Goal: Find contact information: Find contact information

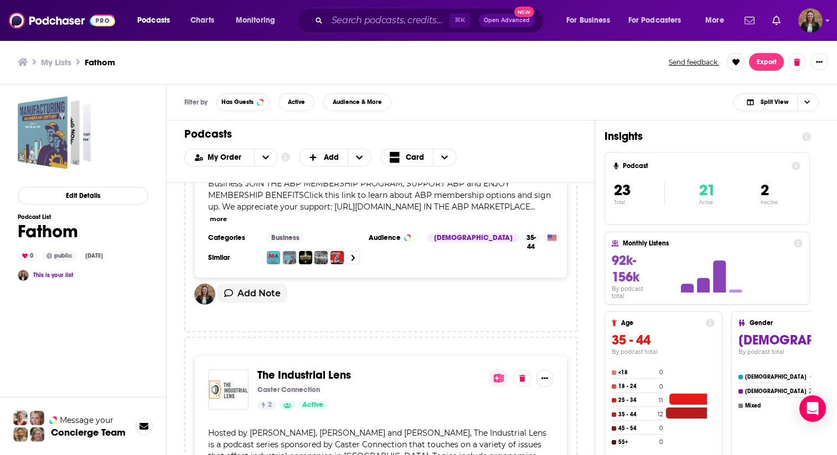
scroll to position [620, 0]
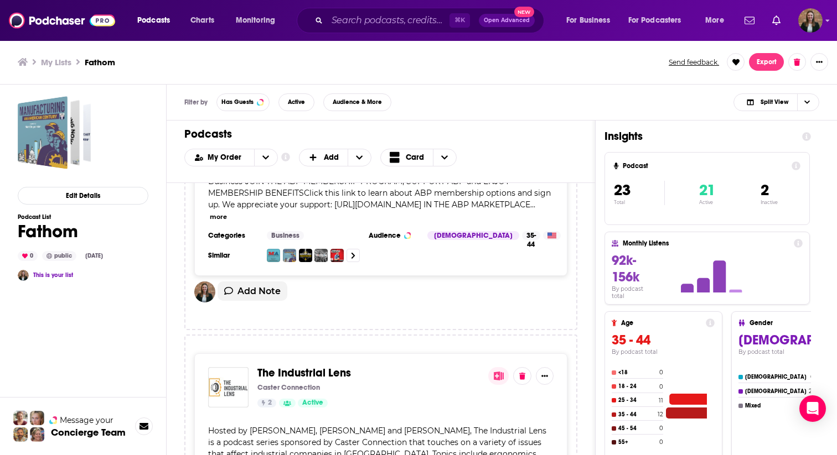
click at [288, 366] on span "The Industrial Lens" at bounding box center [304, 373] width 94 height 14
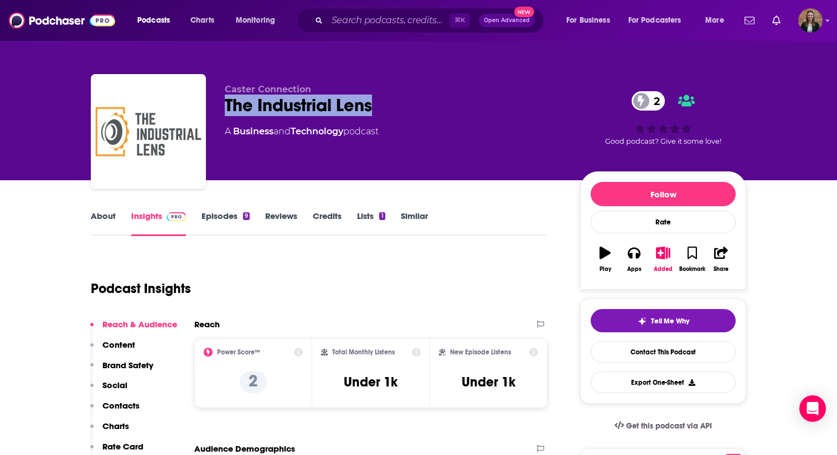
drag, startPoint x: 225, startPoint y: 103, endPoint x: 383, endPoint y: 103, distance: 158.3
click at [383, 103] on div "The Industrial Lens 2" at bounding box center [394, 106] width 338 height 22
copy h2 "The Industrial Lens"
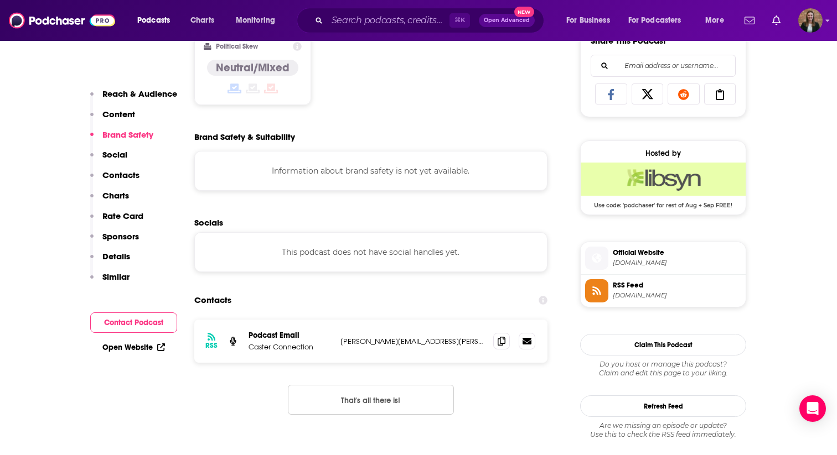
scroll to position [733, 0]
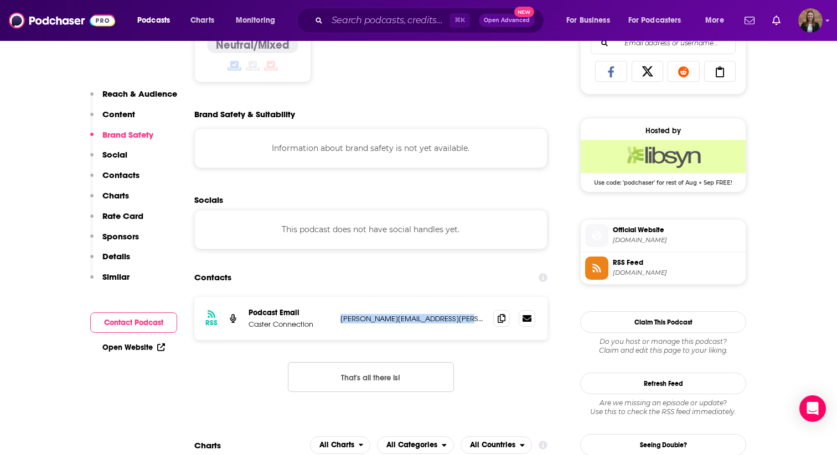
drag, startPoint x: 336, startPoint y: 324, endPoint x: 470, endPoint y: 325, distance: 133.9
click at [470, 325] on div "RSS Podcast Email Caster Connection [PERSON_NAME][EMAIL_ADDRESS][PERSON_NAME][D…" at bounding box center [370, 318] width 353 height 43
copy p "[PERSON_NAME][EMAIL_ADDRESS][PERSON_NAME][DOMAIN_NAME]"
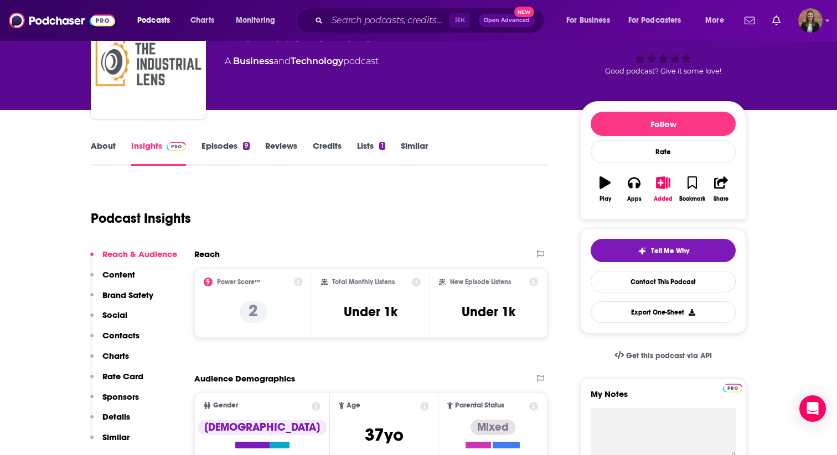
scroll to position [0, 0]
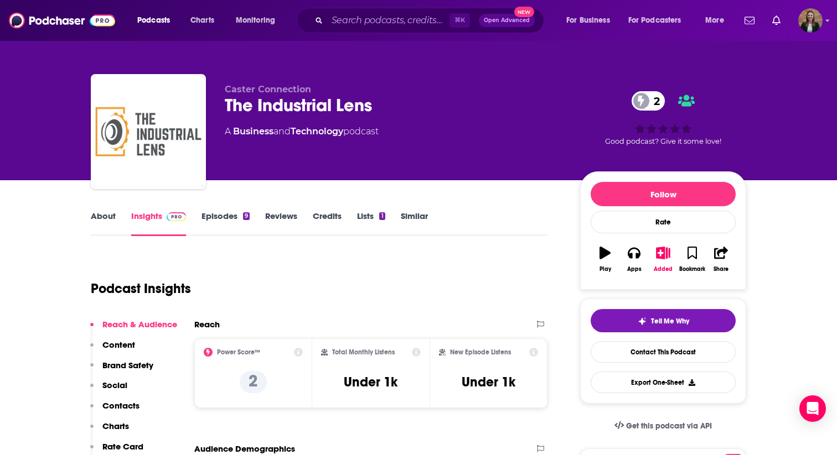
click at [107, 223] on link "About" at bounding box center [103, 223] width 25 height 25
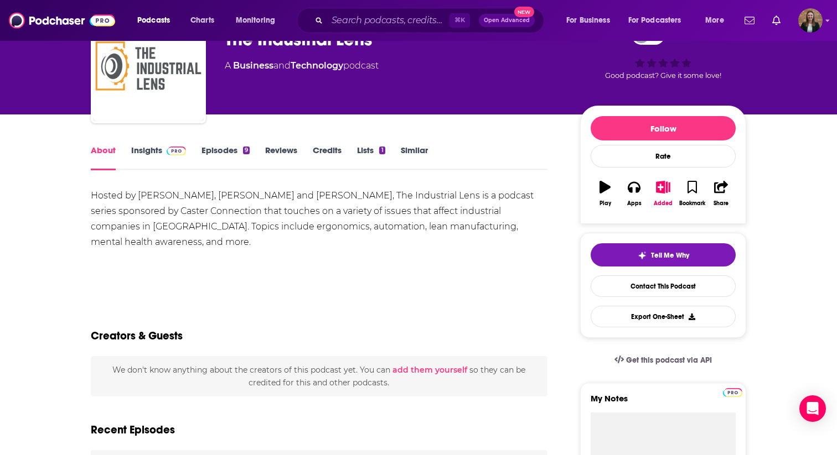
scroll to position [84, 0]
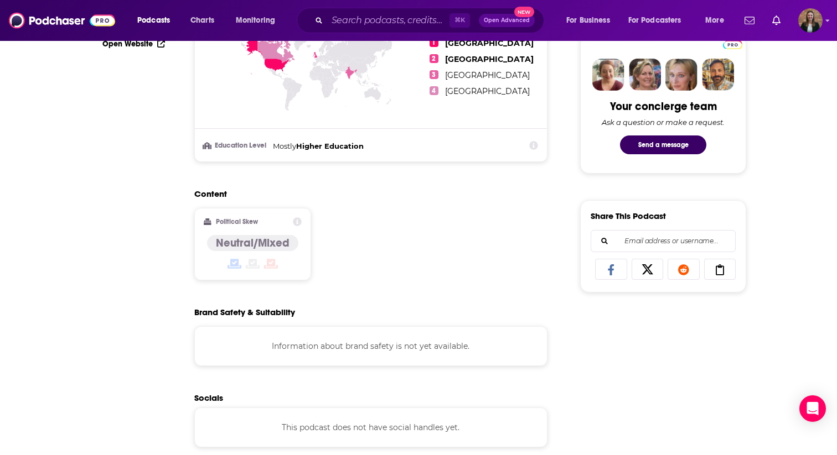
scroll to position [623, 0]
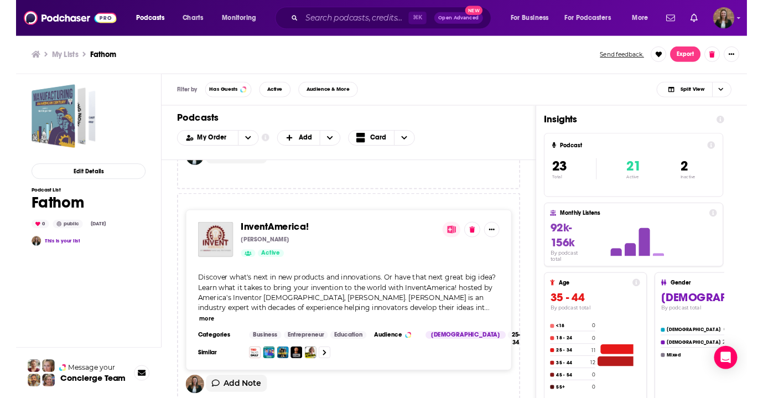
scroll to position [914, 0]
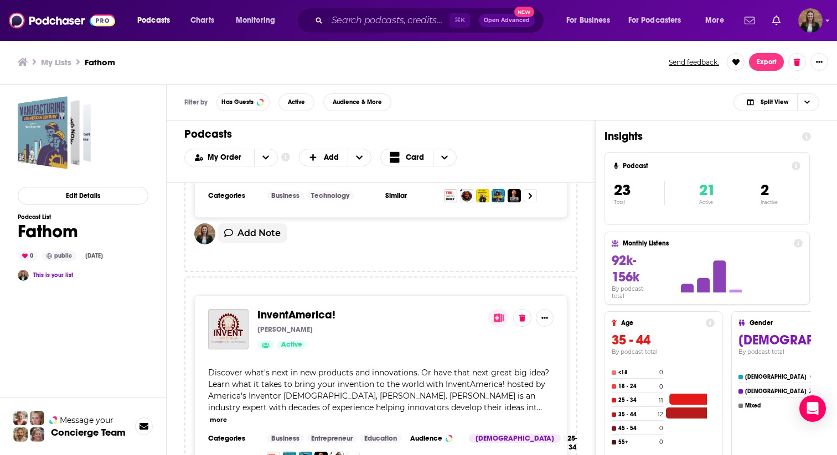
click at [530, 310] on div at bounding box center [520, 318] width 65 height 18
click at [522, 309] on button at bounding box center [522, 317] width 18 height 18
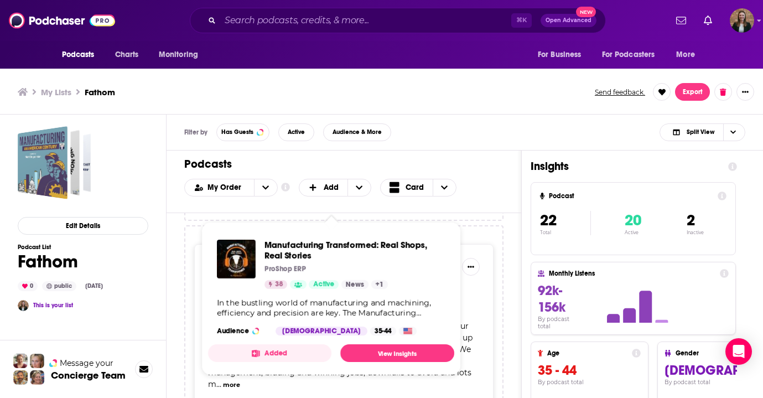
scroll to position [2672, 0]
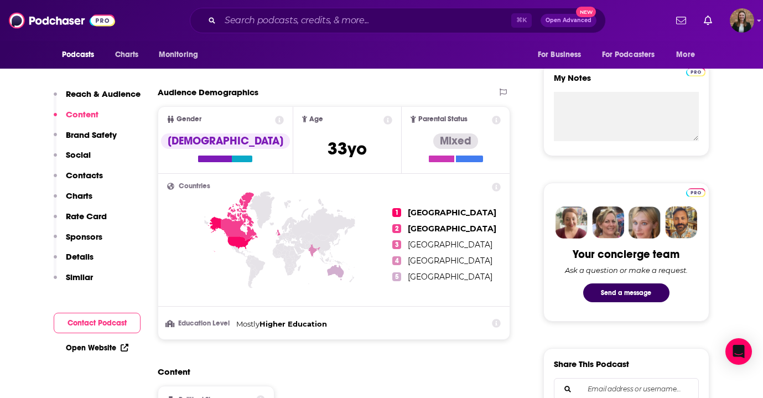
scroll to position [313, 0]
